Goal: Understand process/instructions: Learn how to perform a task or action

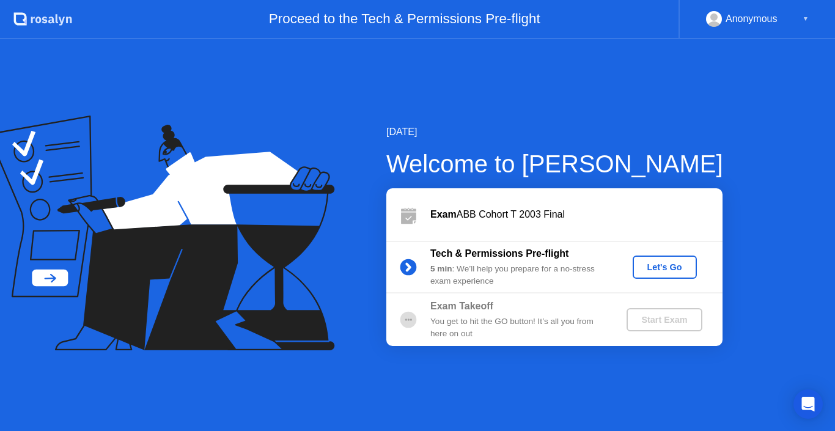
drag, startPoint x: 666, startPoint y: 254, endPoint x: 666, endPoint y: 265, distance: 10.4
click at [666, 265] on div "Tech & Permissions Pre-flight 5 min : We’ll help you prepare for a no-stress ex…" at bounding box center [554, 267] width 336 height 53
click at [666, 265] on div "Let's Go" at bounding box center [665, 267] width 54 height 10
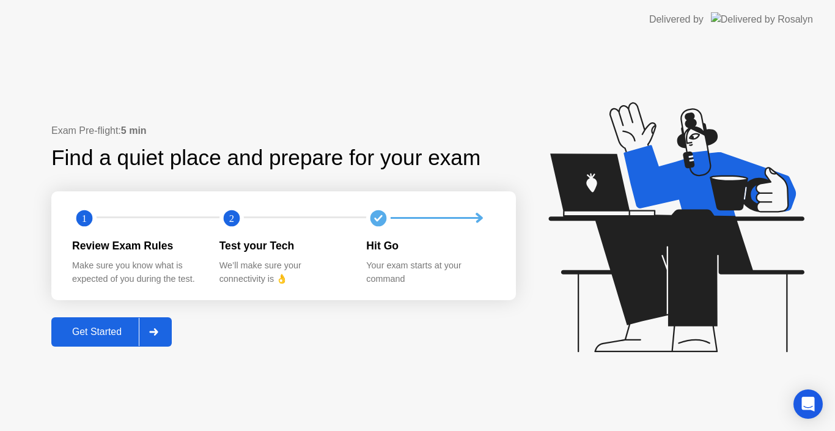
click at [85, 336] on div "Get Started" at bounding box center [97, 331] width 84 height 11
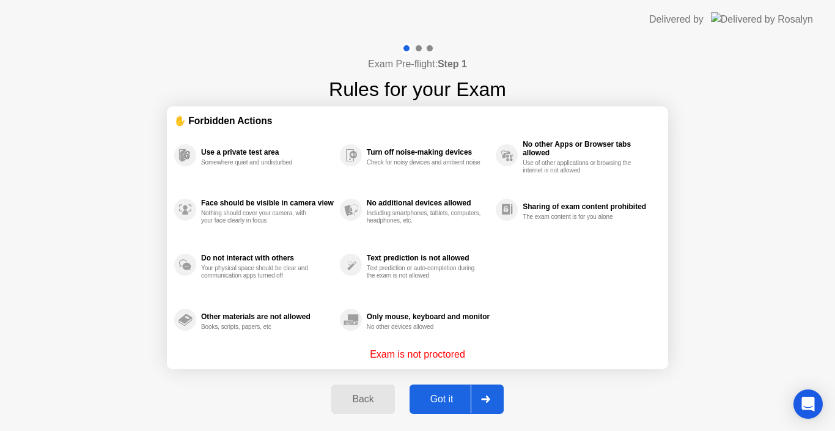
click at [453, 405] on div "Got it" at bounding box center [441, 399] width 57 height 11
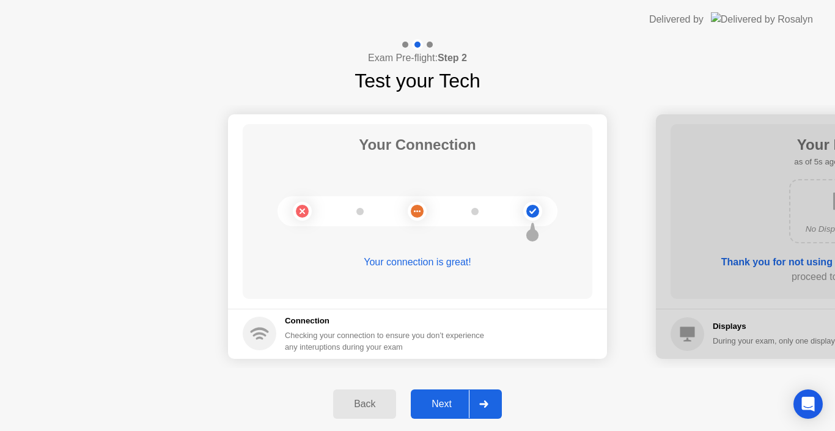
click at [453, 405] on div "Next" at bounding box center [441, 404] width 54 height 11
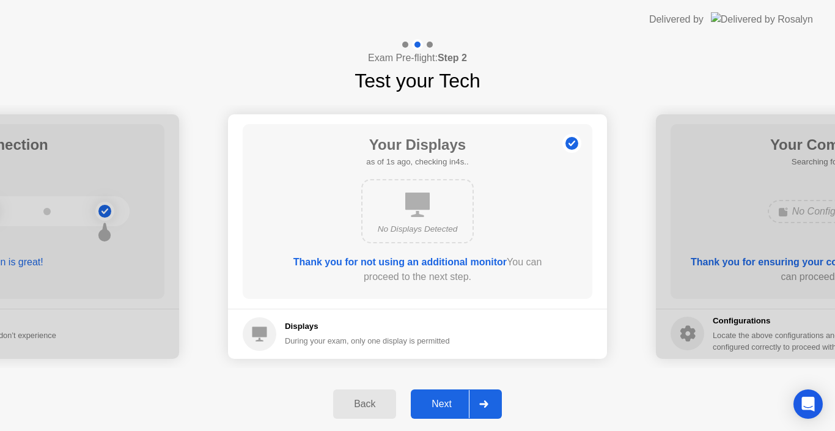
click at [453, 405] on div "Next" at bounding box center [441, 404] width 54 height 11
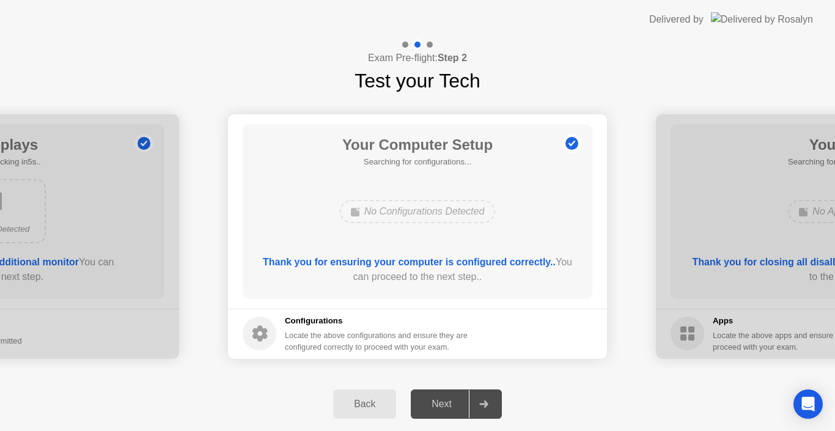
click at [361, 400] on div "Back" at bounding box center [365, 404] width 56 height 11
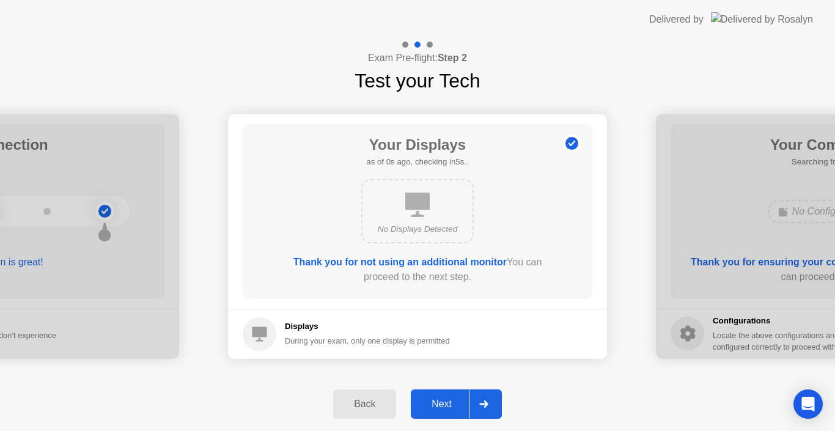
click at [459, 401] on div "Next" at bounding box center [441, 404] width 54 height 11
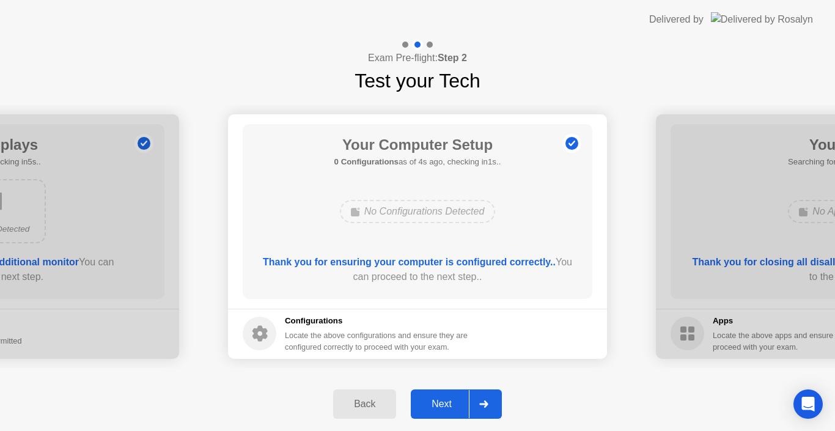
click at [459, 401] on div "Next" at bounding box center [441, 404] width 54 height 11
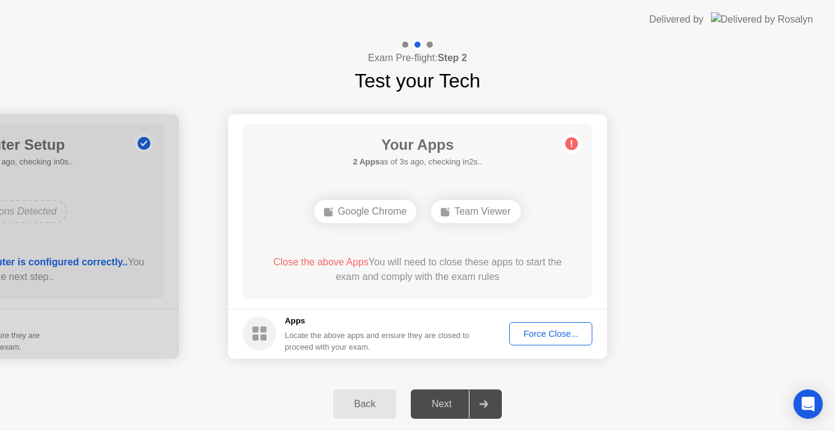
click at [537, 336] on div "Force Close..." at bounding box center [550, 334] width 75 height 10
